Goal: Information Seeking & Learning: Find contact information

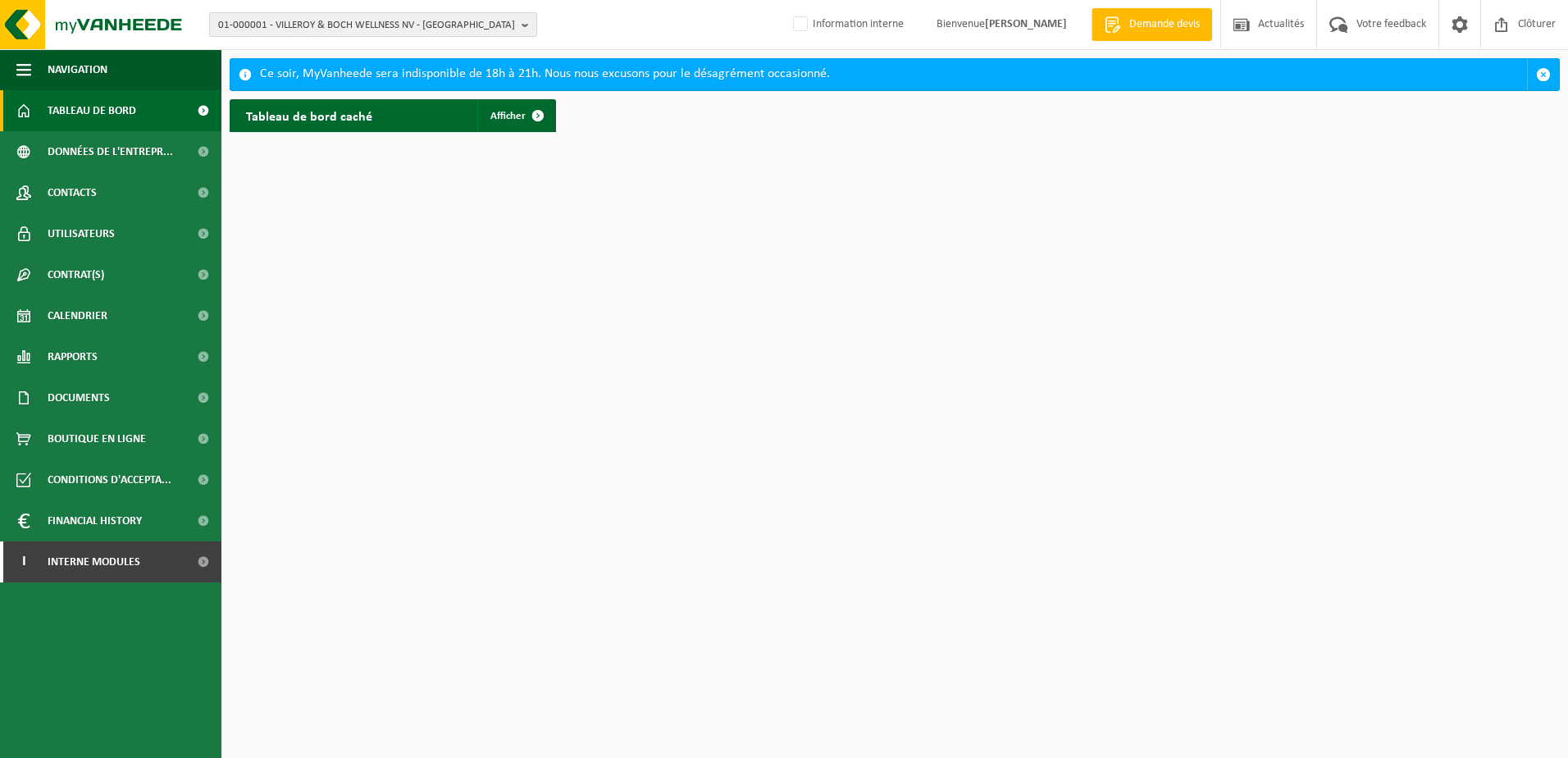
click at [419, 32] on span "01-000001 - VILLEROY & BOCH WELLNESS NV - ROESELARE" at bounding box center [367, 25] width 297 height 24
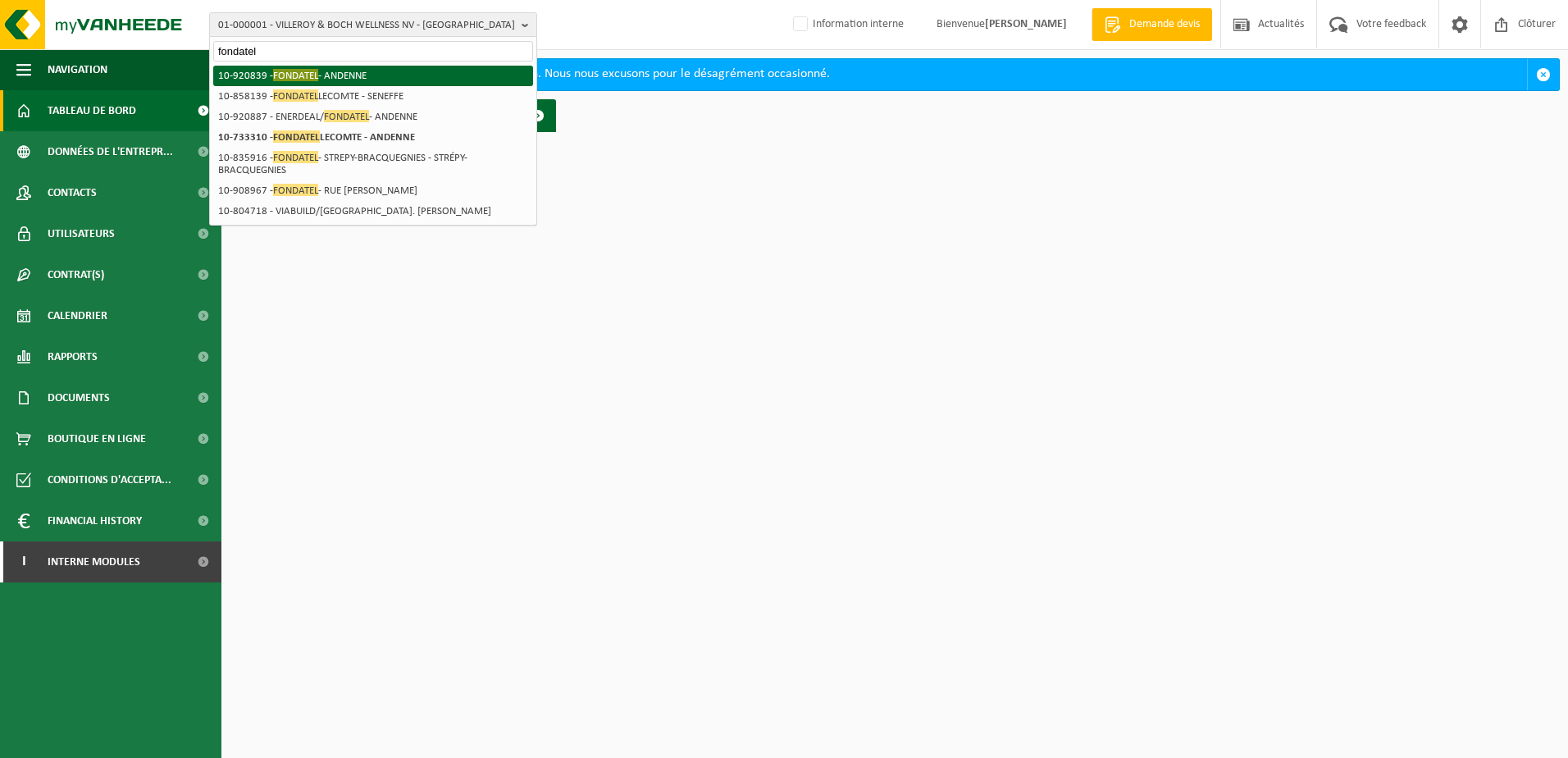
type input "fondatel"
click at [411, 84] on li "10-920839 - FONDATEL - ANDENNE" at bounding box center [373, 76] width 320 height 20
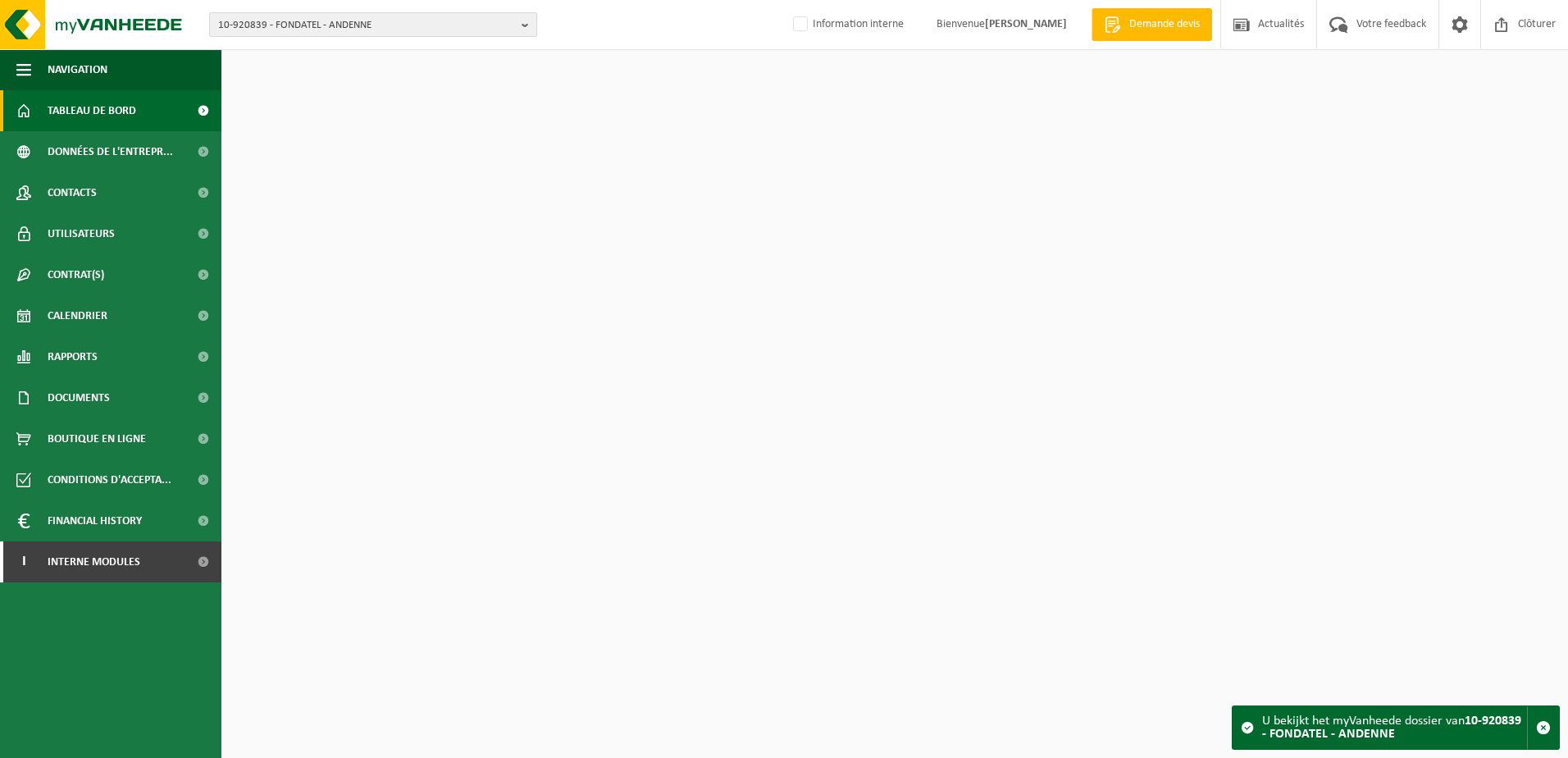
click at [415, 22] on span "10-920839 - FONDATEL - ANDENNE" at bounding box center [367, 25] width 297 height 24
type input "fondatel seneffe"
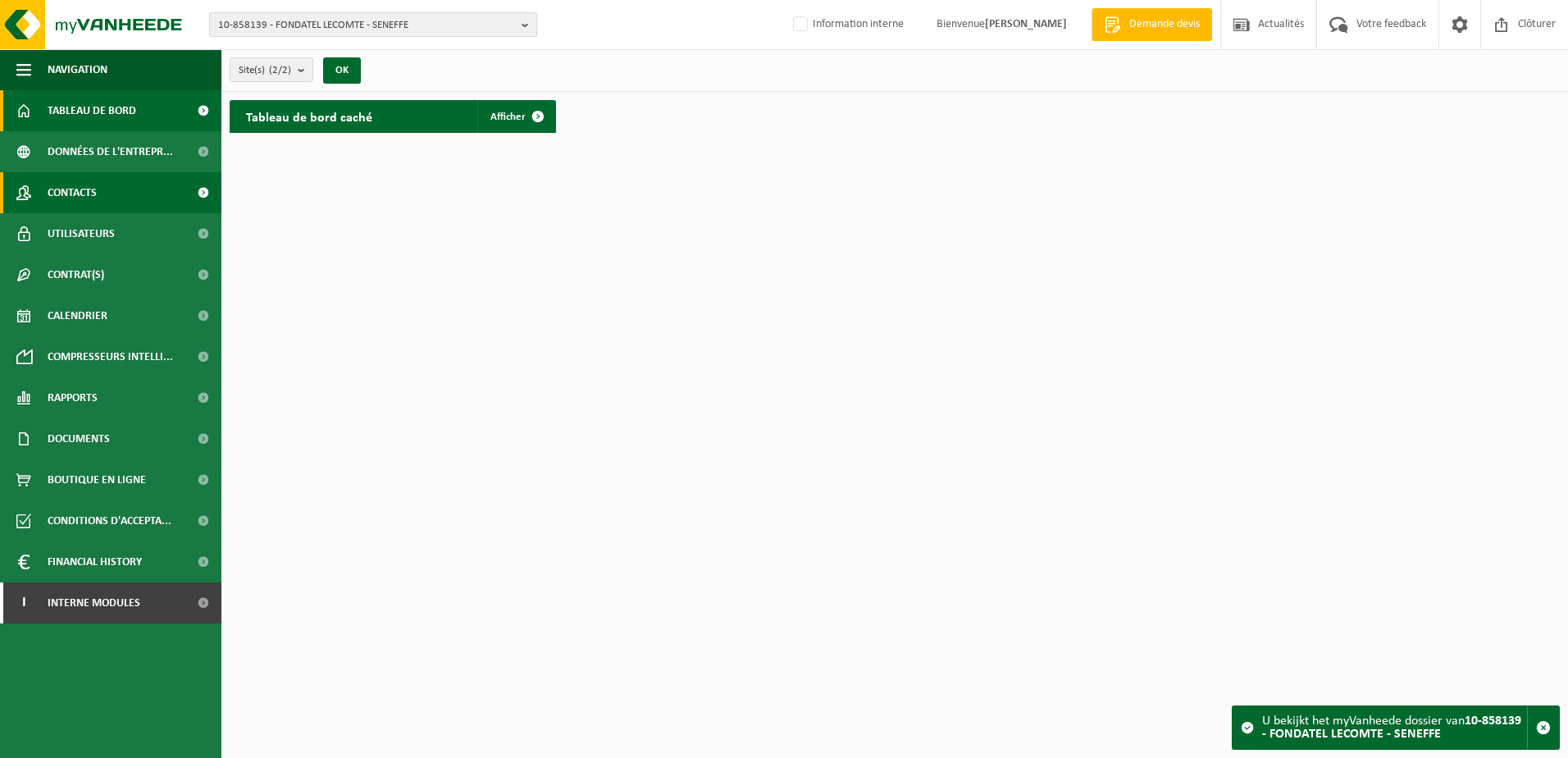
click at [145, 196] on link "Contacts" at bounding box center [111, 192] width 222 height 41
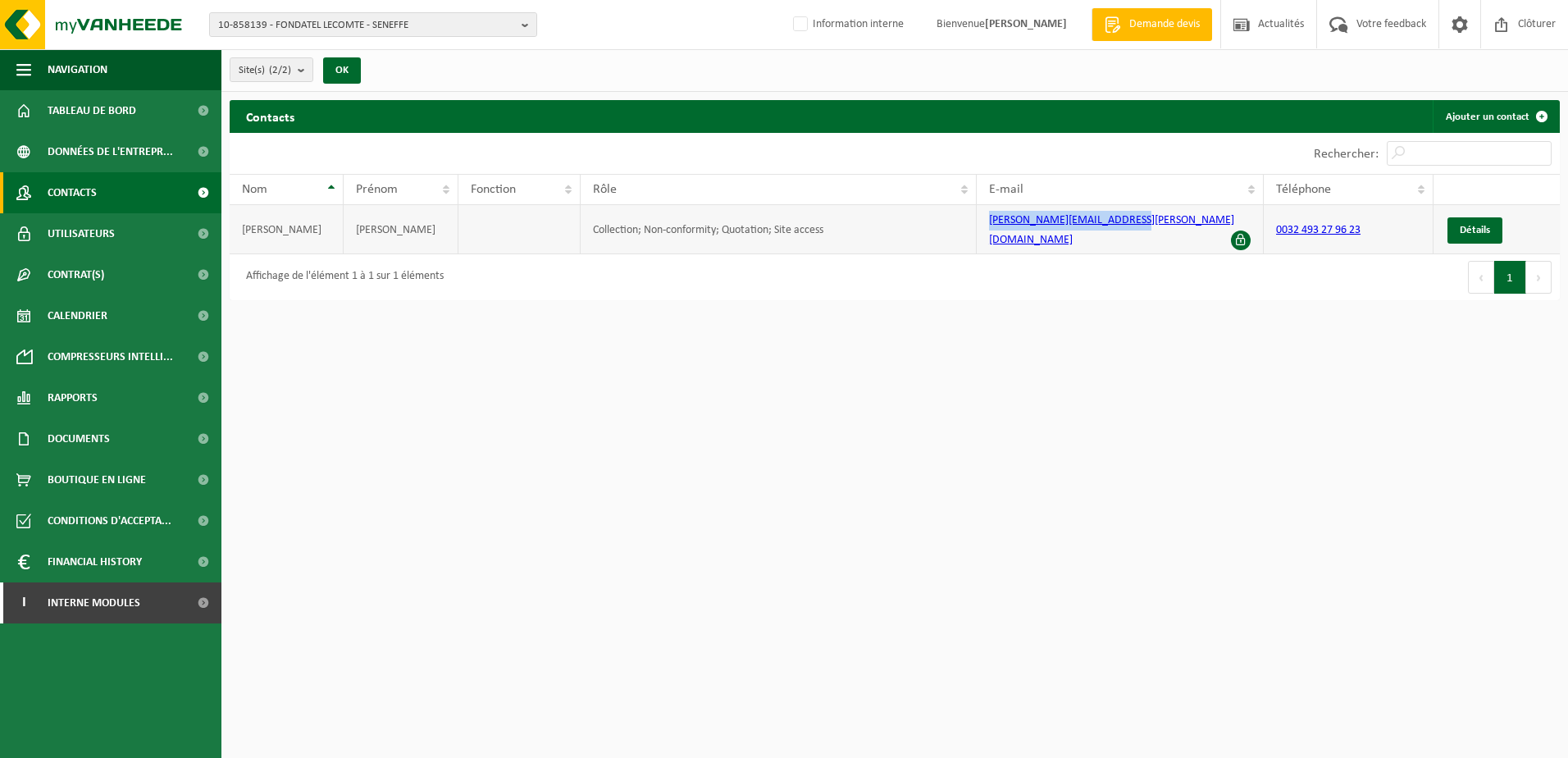
drag, startPoint x: 987, startPoint y: 224, endPoint x: 1142, endPoint y: 224, distance: 155.0
click at [1142, 224] on td "rocco.donzella@fondatel.com" at bounding box center [1120, 229] width 287 height 50
copy link "rocco.donzella@fondatel.com"
